Goal: Contribute content: Contribute content

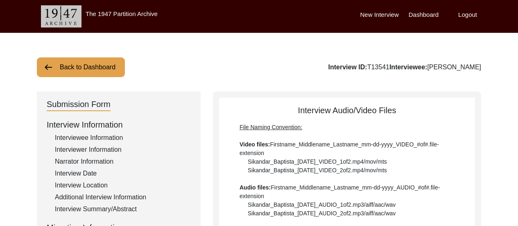
scroll to position [106, 0]
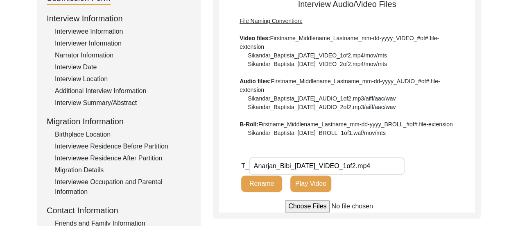
click at [311, 204] on input "file" at bounding box center [347, 206] width 124 height 12
type input "C:\fakepath\Anarjan_Bibi_[DATE]_VIDEO_2of2.mp4"
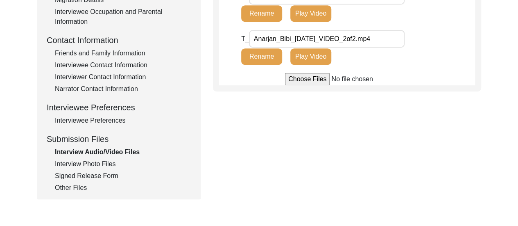
scroll to position [316, 0]
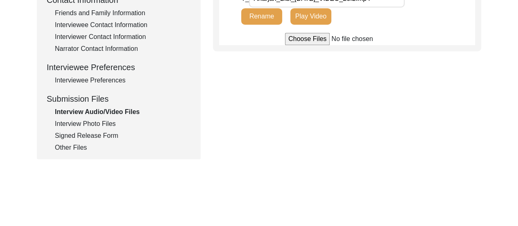
click at [99, 123] on div "Interview Photo Files" at bounding box center [123, 124] width 136 height 10
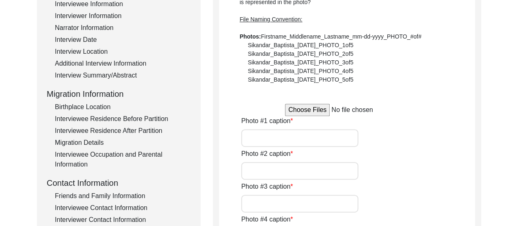
scroll to position [111, 0]
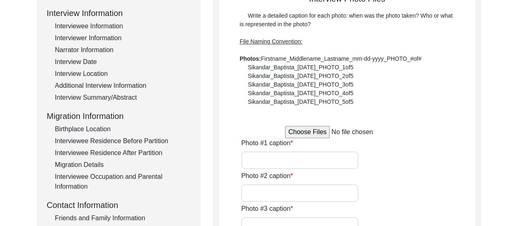
click at [313, 128] on input "file" at bounding box center [347, 132] width 124 height 12
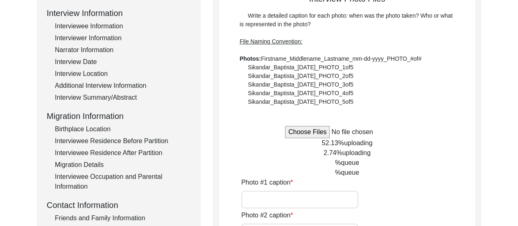
click at [314, 134] on input "file" at bounding box center [347, 132] width 124 height 12
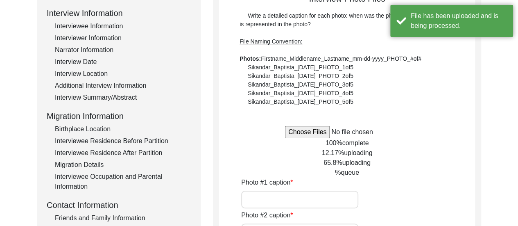
type input "C:\fakepath\20250921_204303.jpg"
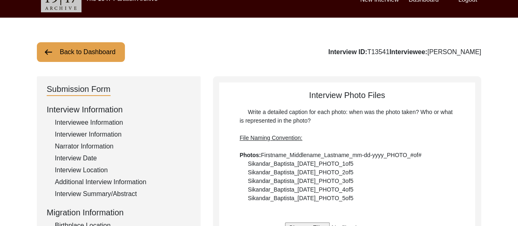
scroll to position [0, 0]
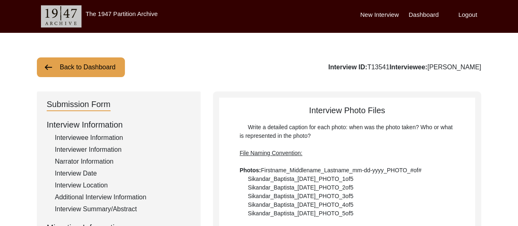
click at [428, 17] on label "Dashboard" at bounding box center [424, 14] width 30 height 9
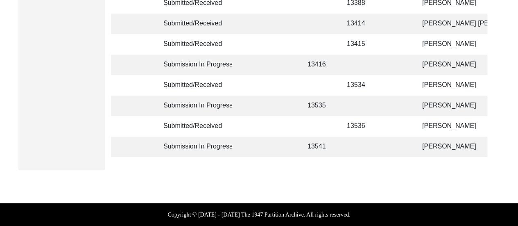
scroll to position [298, 0]
click at [372, 59] on td at bounding box center [360, 64] width 37 height 20
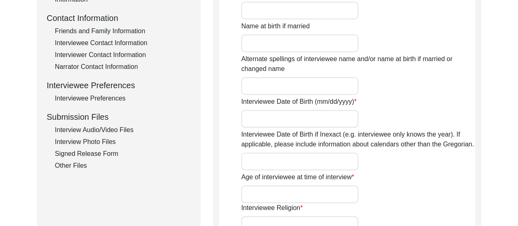
scroll to position [713, 0]
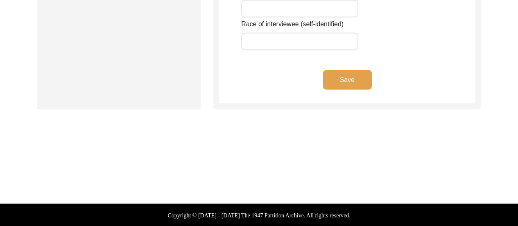
type input "Manju"
type input "n/a"
type input "Bose"
type input "[PERSON_NAME]"
type input "[DEMOGRAPHIC_DATA]"
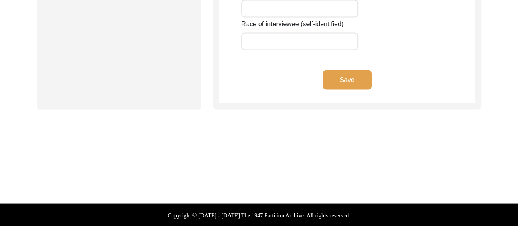
type input "Bengali"
type input "[DEMOGRAPHIC_DATA]"
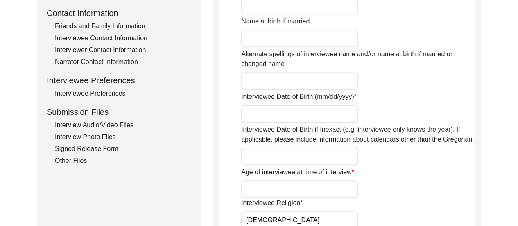
scroll to position [320, 0]
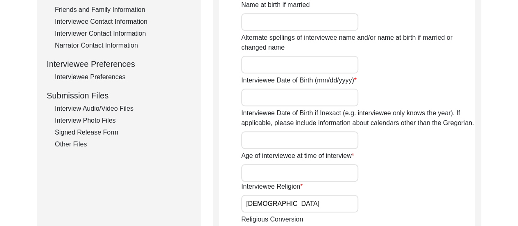
click at [102, 110] on div "Interview Audio/Video Files" at bounding box center [123, 109] width 136 height 10
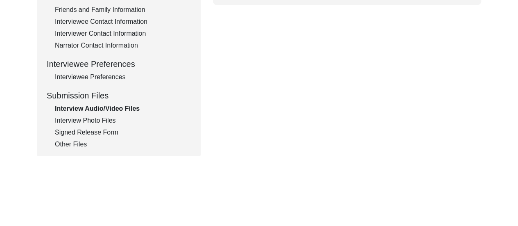
drag, startPoint x: 517, startPoint y: 150, endPoint x: 519, endPoint y: 139, distance: 11.6
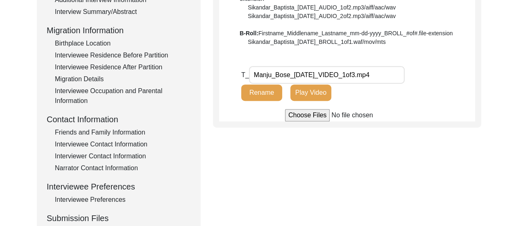
scroll to position [180, 0]
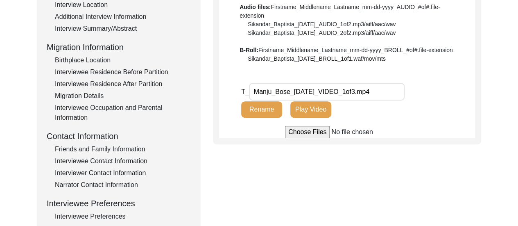
click at [314, 131] on input "file" at bounding box center [347, 132] width 124 height 12
type input "C:\fakepath\Manju_Bose_[DATE]_VIDEO_4of4.mp4"
click at [366, 92] on input "Manju_Bose_[DATE]_VIDEO_1of3.mp4" at bounding box center [327, 92] width 156 height 18
type input "Manju_Bose_[DATE]_VIDEO_1of4.mp4"
click at [265, 108] on button "Rename" at bounding box center [261, 109] width 41 height 16
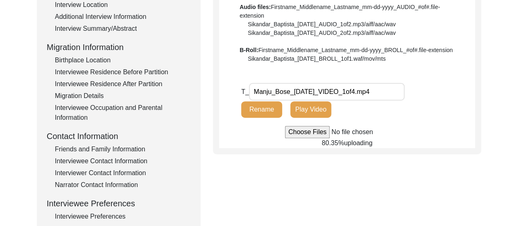
click at [129, 146] on div "Friends and Family Information" at bounding box center [123, 149] width 136 height 10
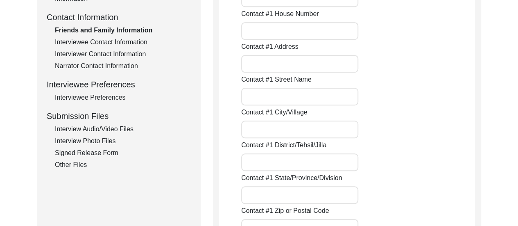
scroll to position [294, 0]
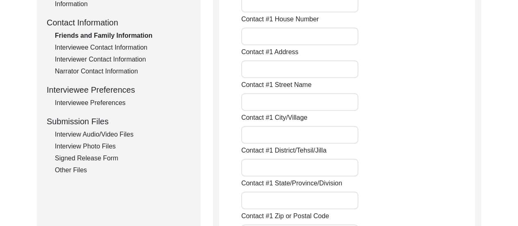
click at [126, 133] on div "Interview Audio/Video Files" at bounding box center [123, 134] width 136 height 10
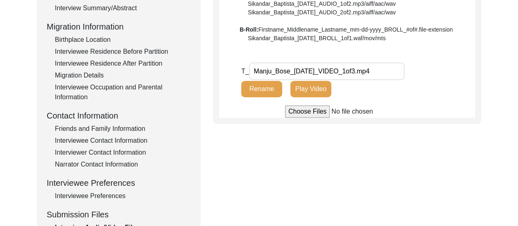
scroll to position [198, 0]
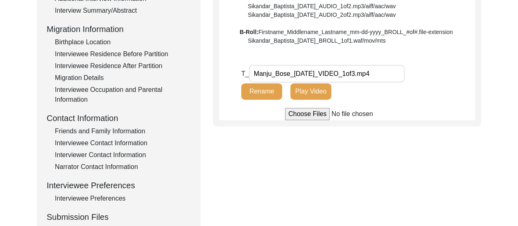
click at [302, 116] on input "file" at bounding box center [347, 114] width 124 height 12
type input "C:\fakepath\Manju_Bose_[DATE]_VIDEO_4of4.mp4"
